Goal: Task Accomplishment & Management: Manage account settings

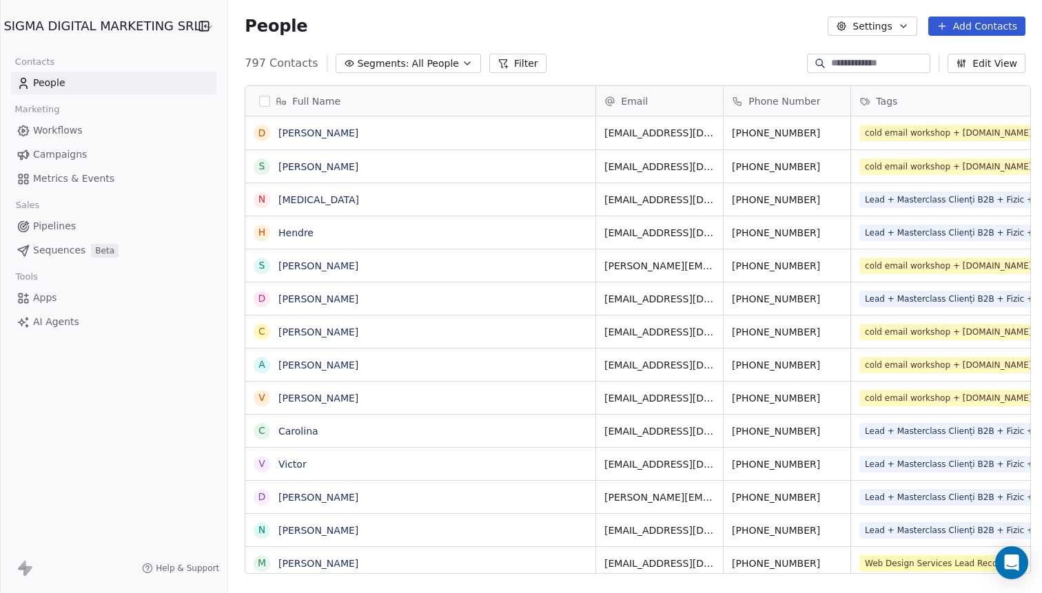
scroll to position [521, 819]
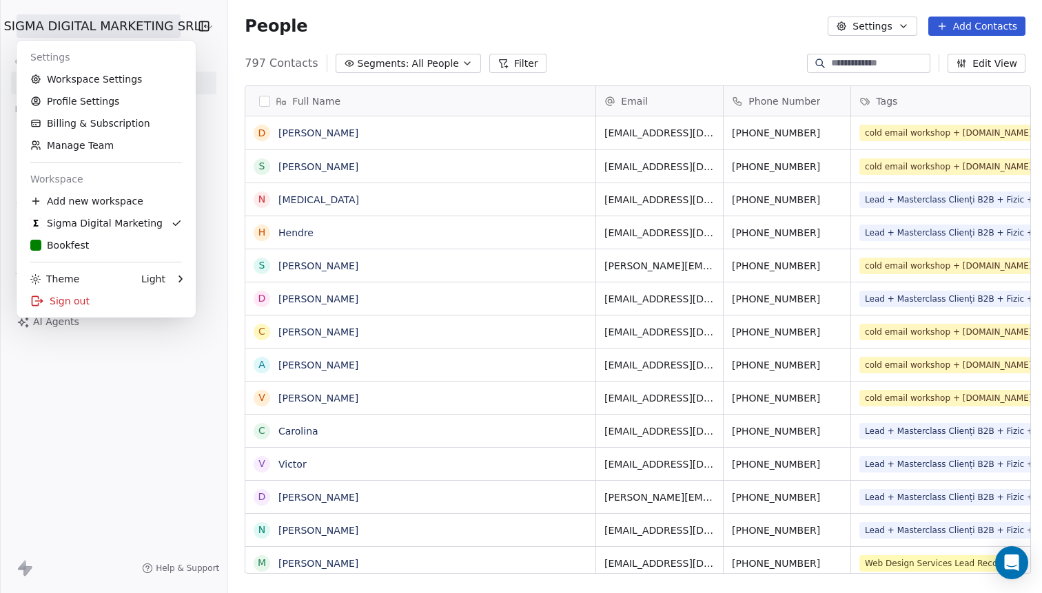
click at [66, 35] on html "SIGMA DIGITAL MARKETING SRL Contacts People Marketing Workflows Campaigns Metri…" at bounding box center [521, 296] width 1042 height 593
click at [66, 239] on div "B Bookfest" at bounding box center [59, 245] width 59 height 14
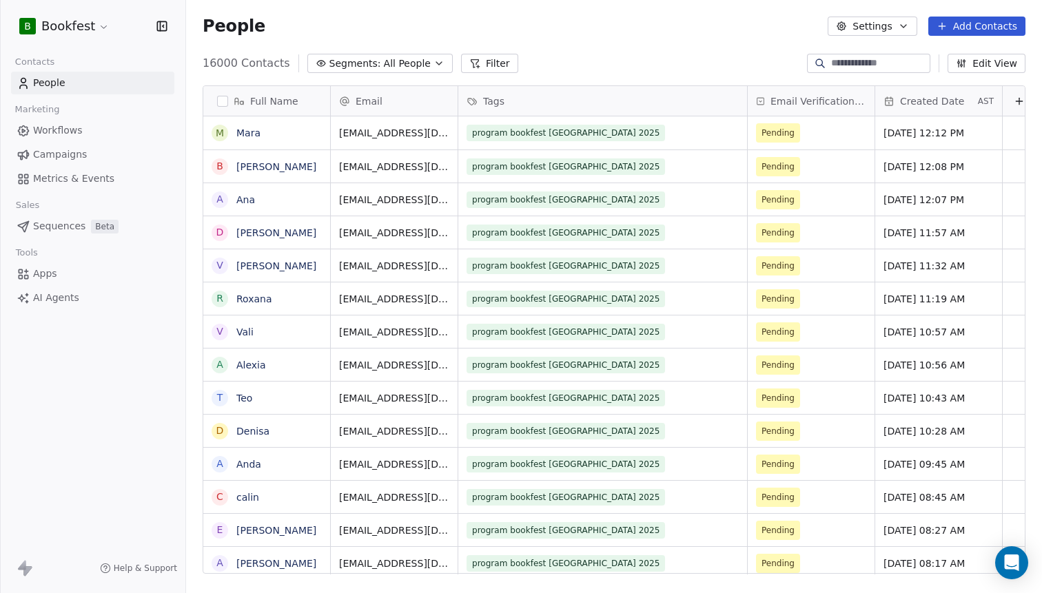
scroll to position [521, 856]
click at [53, 140] on link "Workflows" at bounding box center [92, 130] width 163 height 23
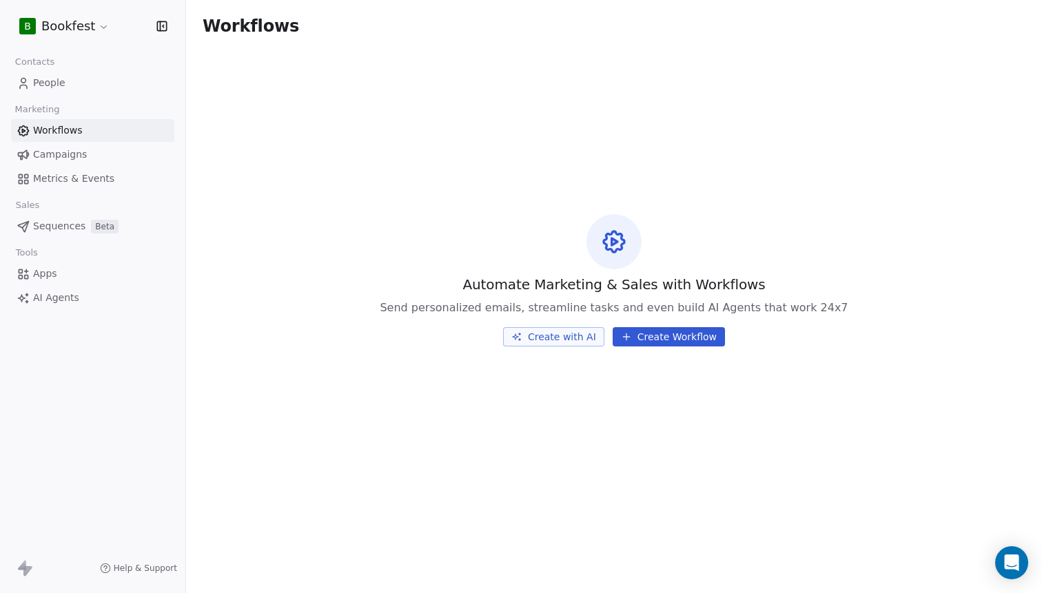
click at [54, 150] on span "Campaigns" at bounding box center [60, 154] width 54 height 14
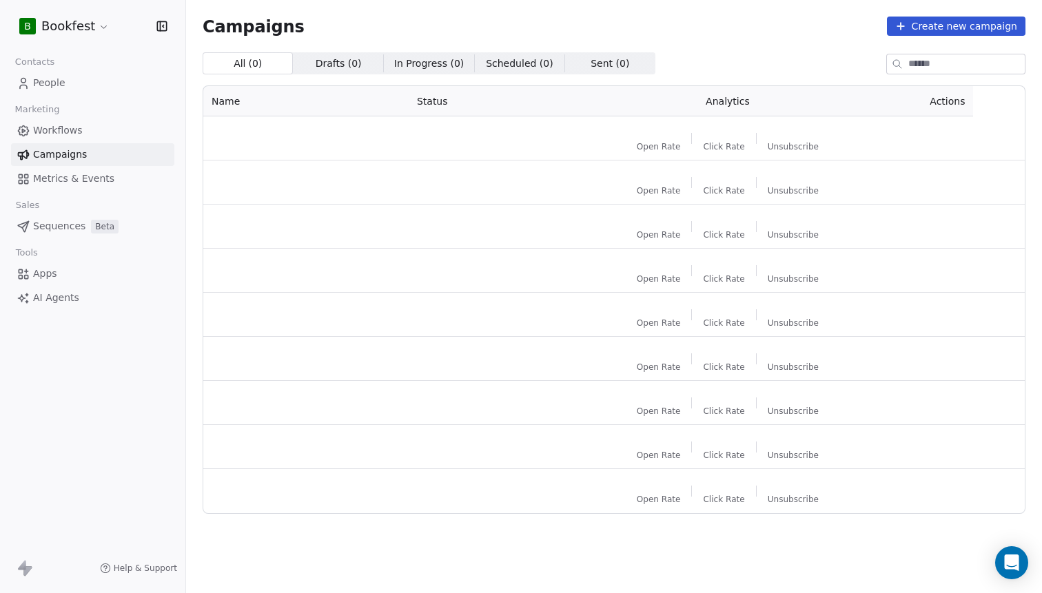
click at [54, 151] on span "Campaigns" at bounding box center [60, 154] width 54 height 14
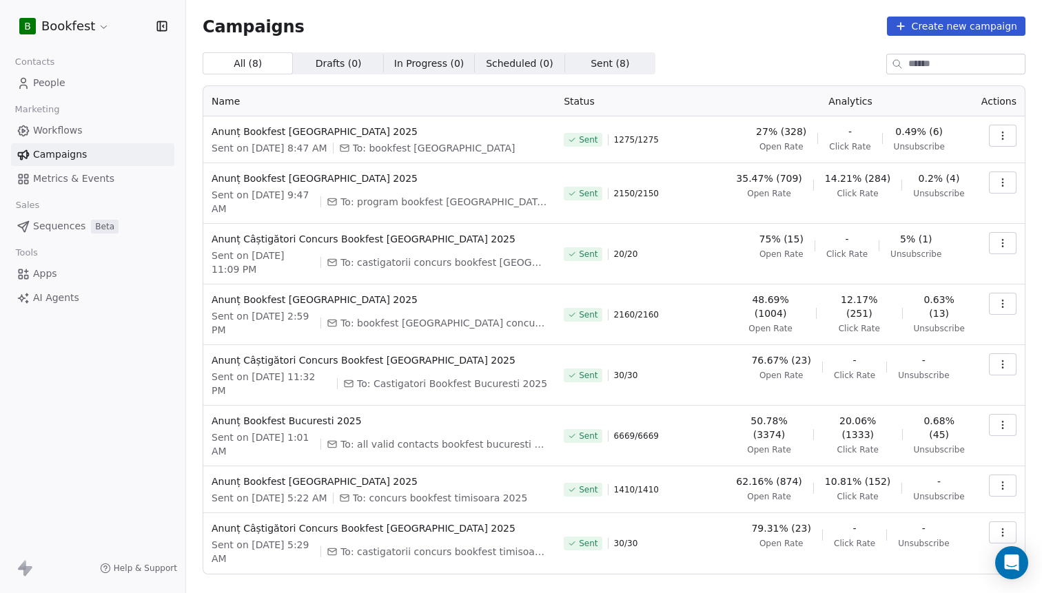
click at [934, 151] on span "Unsubscribe" at bounding box center [918, 146] width 51 height 11
click at [309, 128] on span "Anunț Bookfest [GEOGRAPHIC_DATA] 2025" at bounding box center [378, 132] width 335 height 14
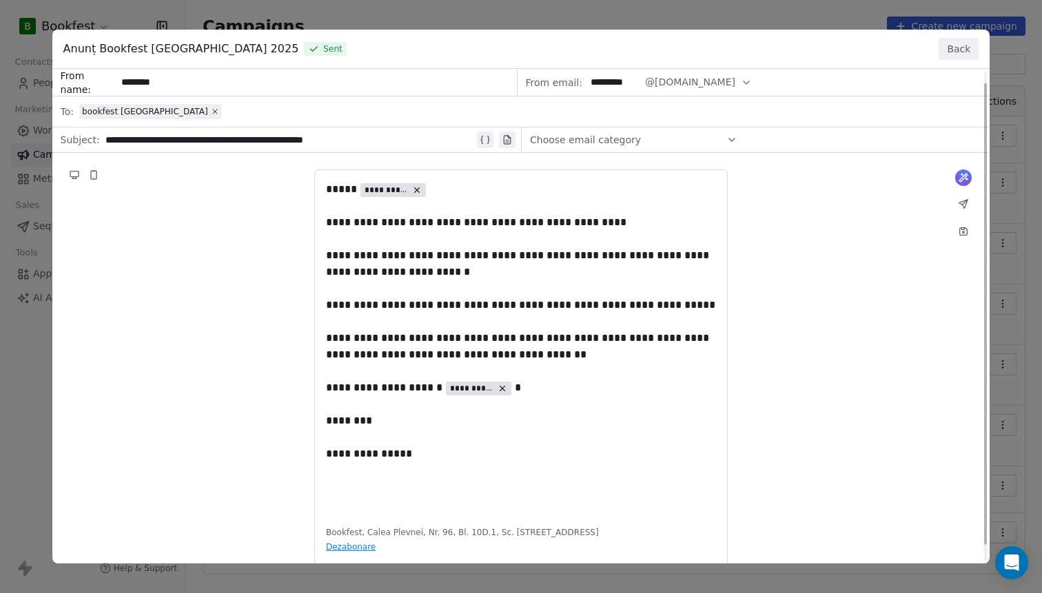
scroll to position [29, 0]
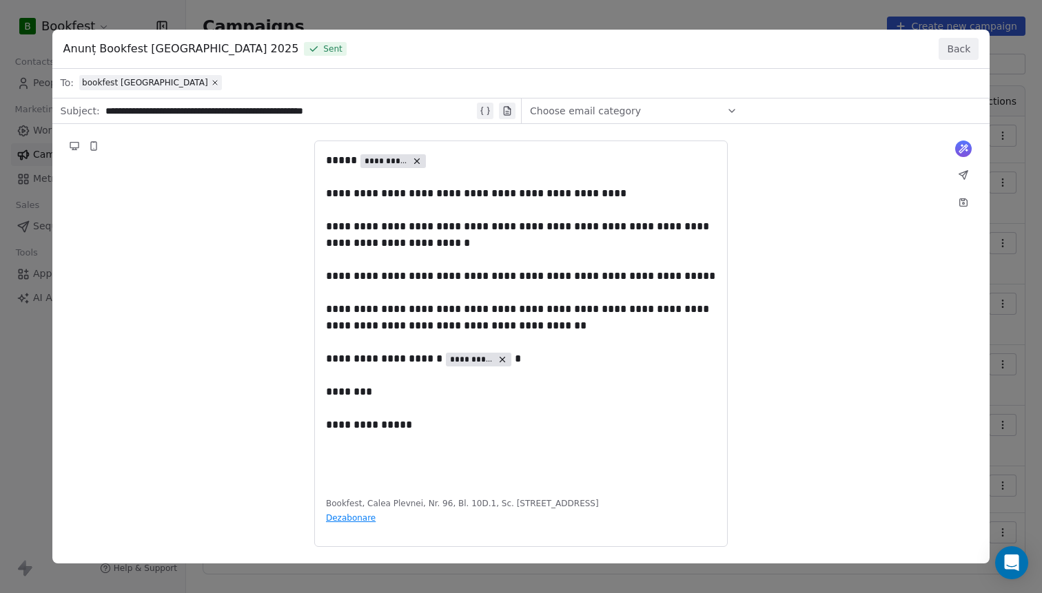
click at [958, 49] on button "Back" at bounding box center [958, 49] width 40 height 22
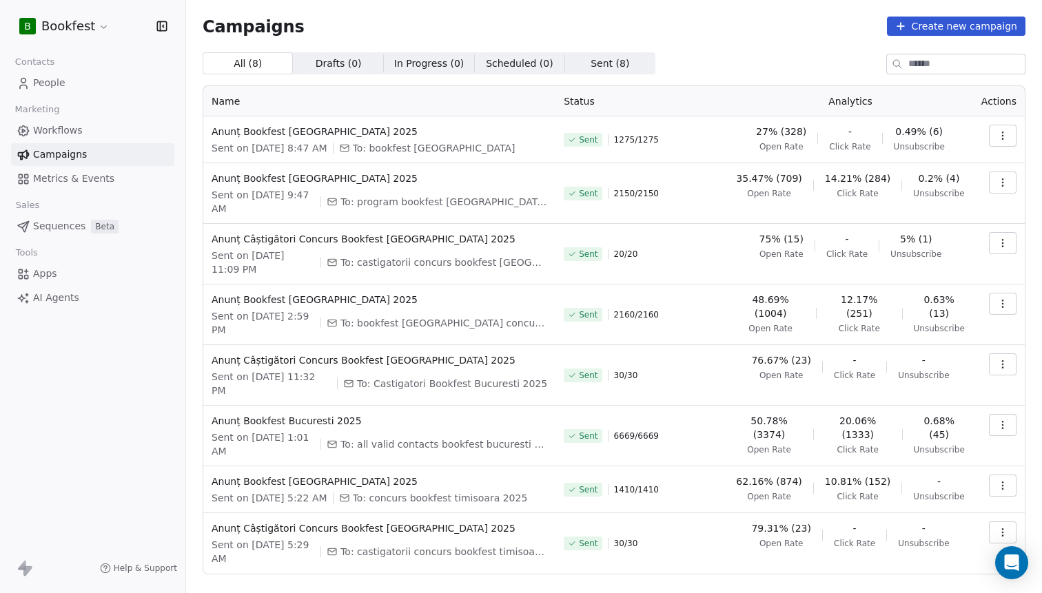
click at [1011, 134] on button "button" at bounding box center [1003, 136] width 28 height 22
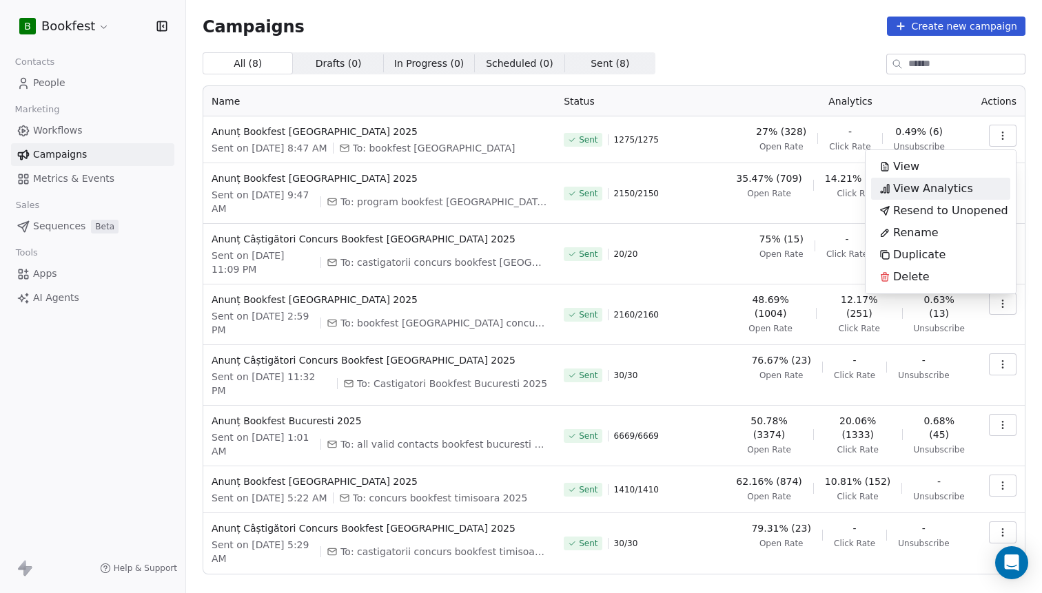
click at [940, 187] on span "View Analytics" at bounding box center [933, 188] width 80 height 17
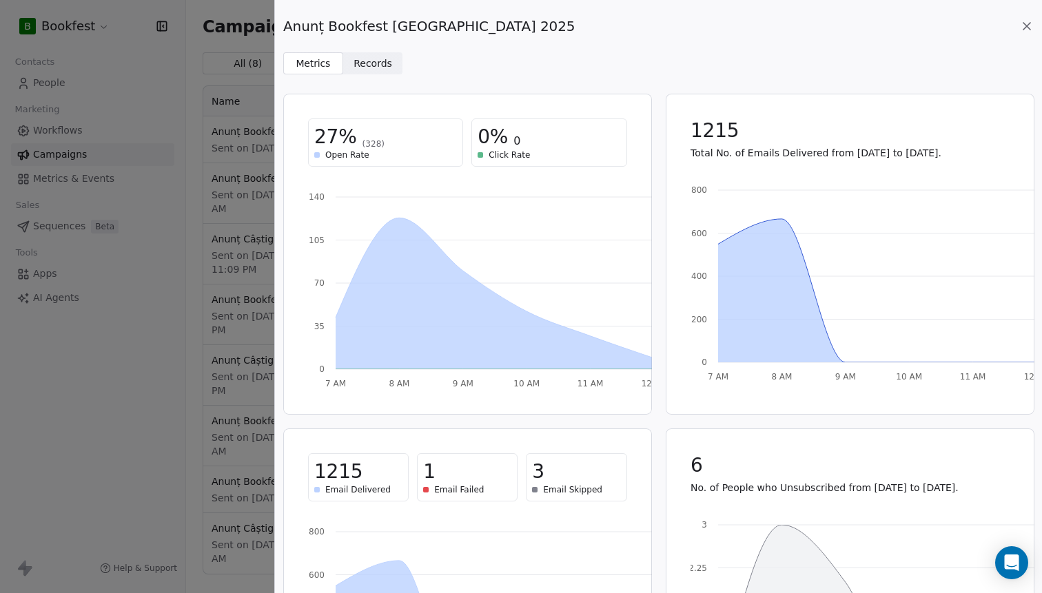
scroll to position [165, 0]
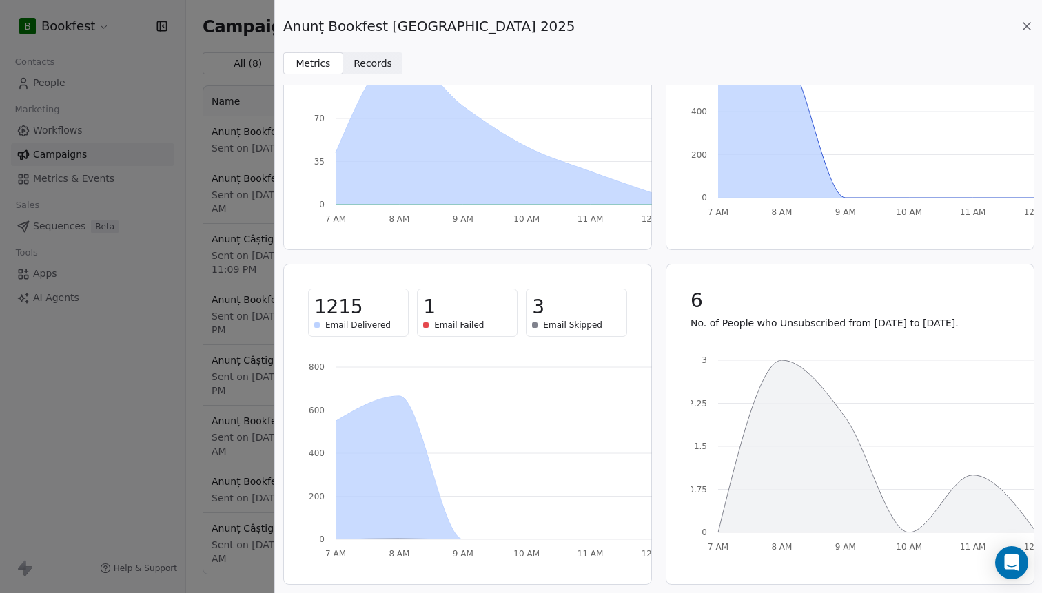
click at [240, 156] on div "Anunț Bookfest [GEOGRAPHIC_DATA] 2025 Metrics Metrics Records Records 27% (328)…" at bounding box center [521, 296] width 1042 height 593
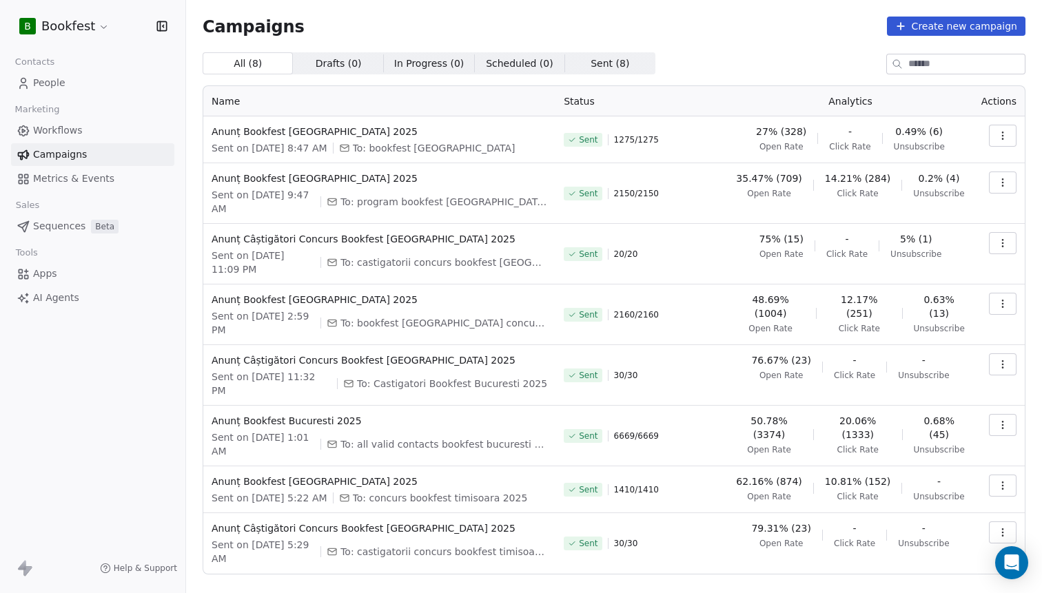
click at [1015, 136] on button "button" at bounding box center [1003, 136] width 28 height 22
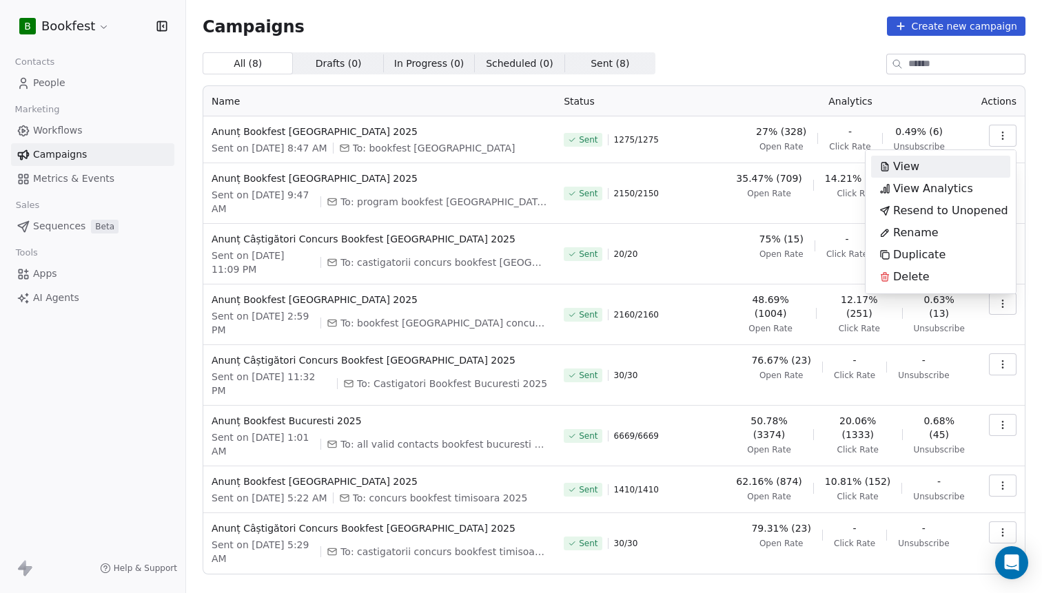
click at [1000, 136] on html "B Bookfest Contacts People Marketing Workflows Campaigns Metrics & Events Sales…" at bounding box center [521, 296] width 1042 height 593
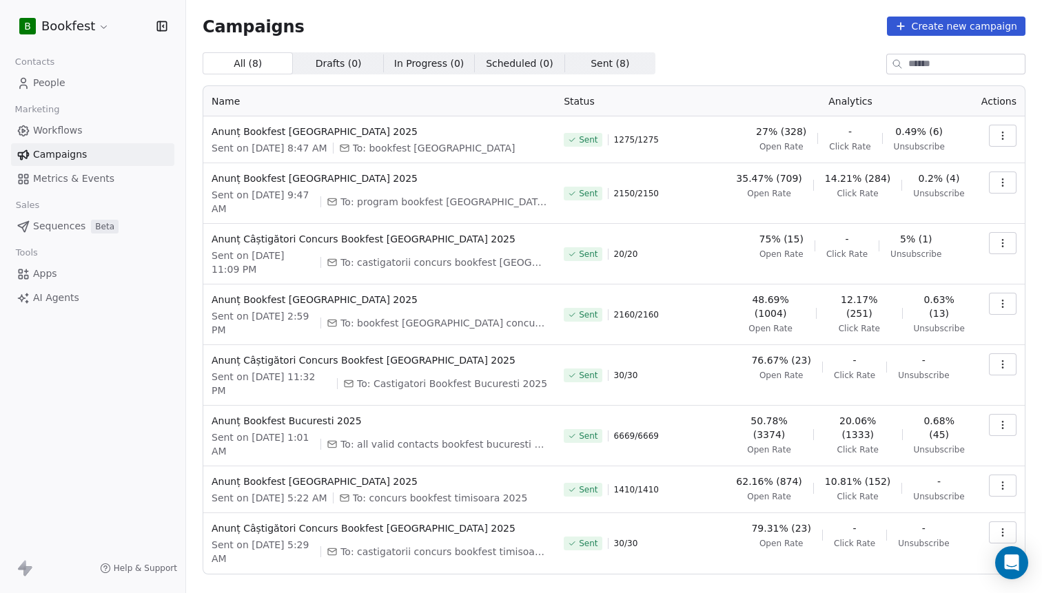
click at [1000, 136] on icon "button" at bounding box center [1002, 135] width 11 height 11
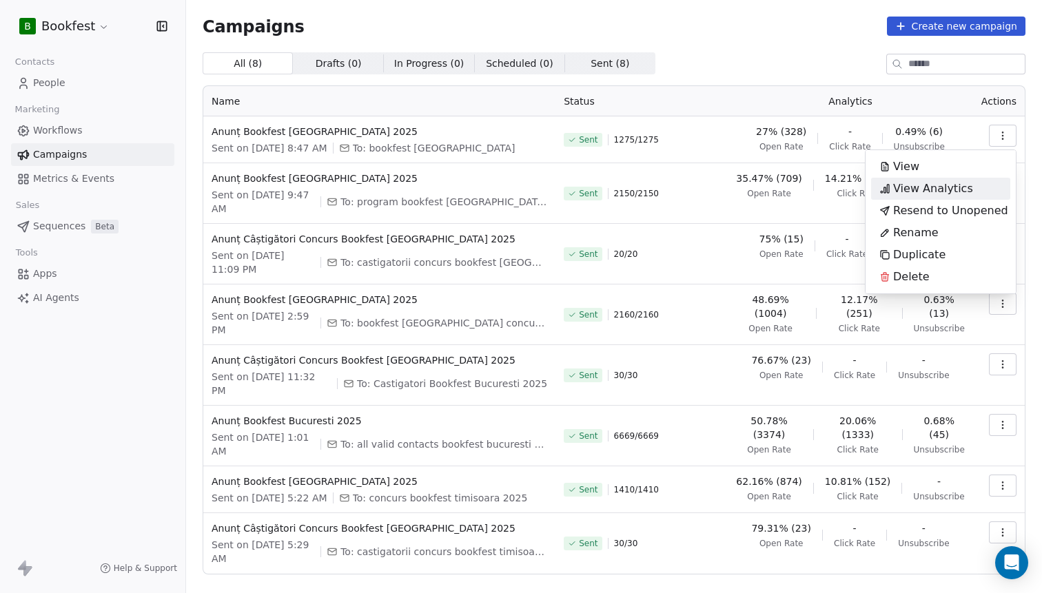
click at [921, 187] on span "View Analytics" at bounding box center [933, 188] width 80 height 17
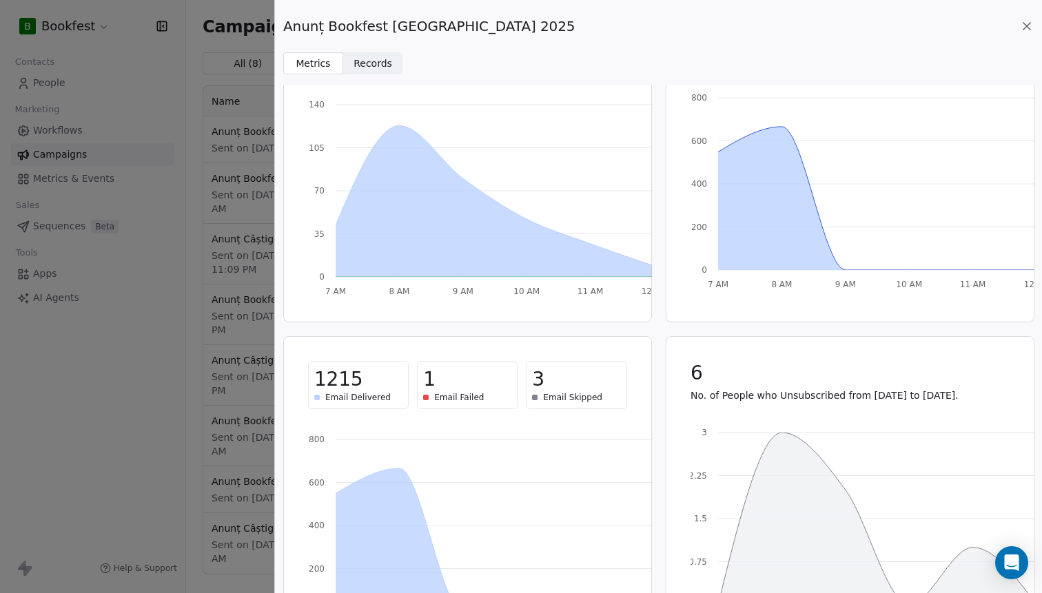
scroll to position [0, 0]
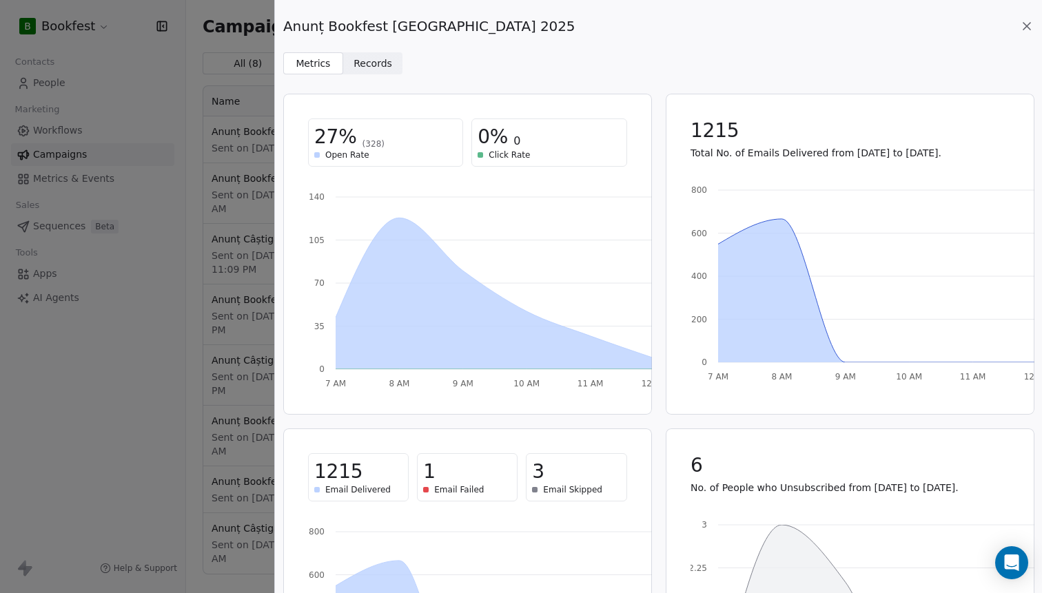
click at [375, 67] on span "Records" at bounding box center [372, 63] width 39 height 14
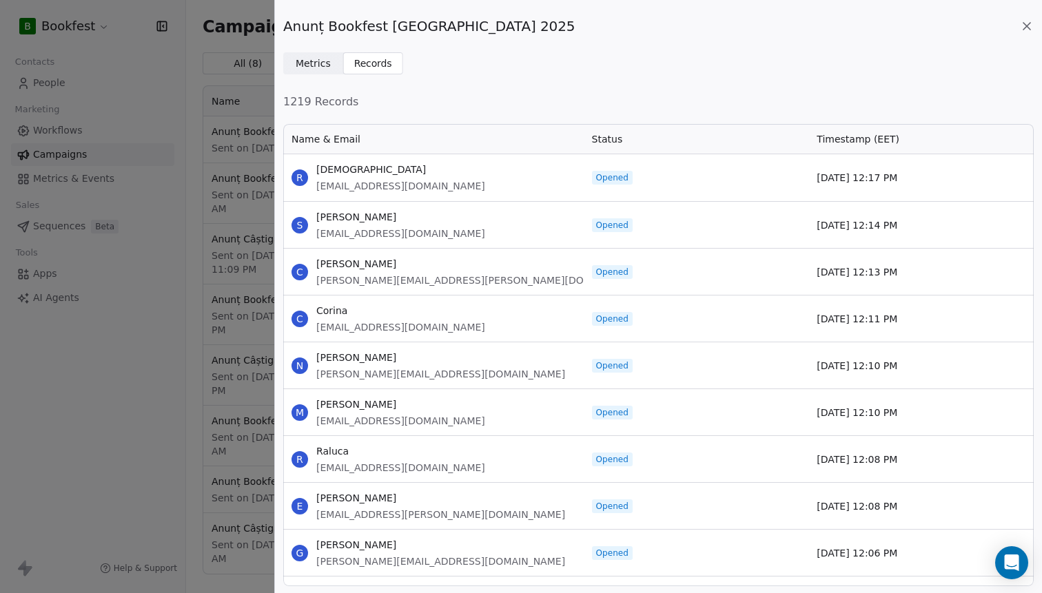
click at [313, 58] on span "Metrics" at bounding box center [313, 63] width 35 height 14
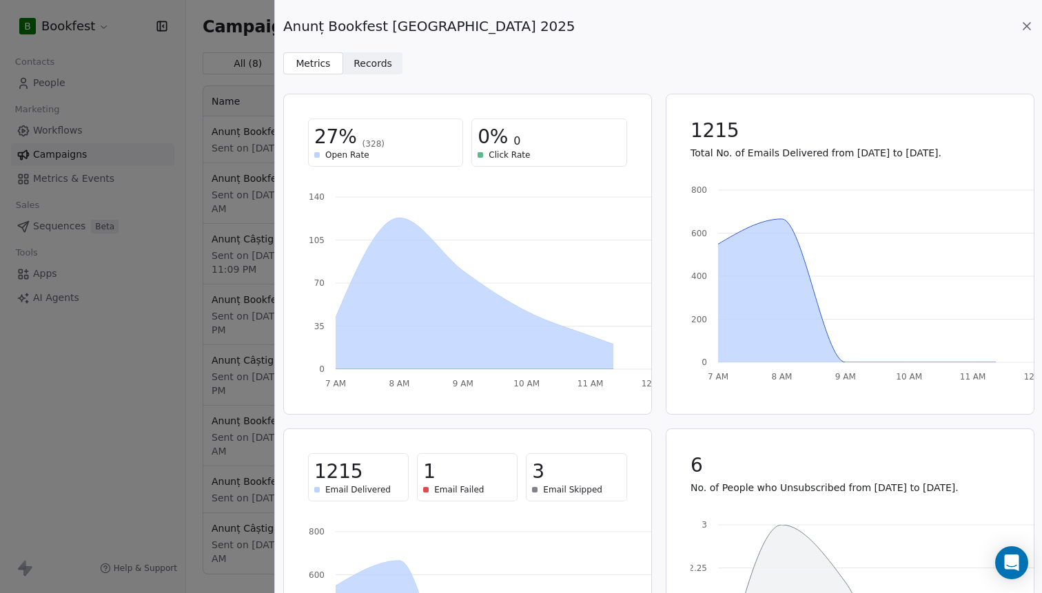
click at [267, 24] on div "Anunț Bookfest [GEOGRAPHIC_DATA] 2025 Metrics Metrics Records Records 27% (328)…" at bounding box center [521, 296] width 1042 height 593
